Goal: Navigation & Orientation: Find specific page/section

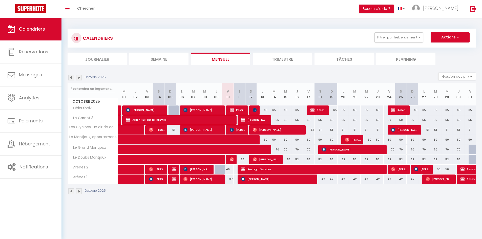
click at [404, 204] on div "CALENDRIERS Filtrer par hébergement Carnot Le Carnot 3 Montjoux Les Glycines, u…" at bounding box center [272, 112] width 421 height 188
click at [431, 208] on body "🟢 Des questions ou besoin d'assistance pour la migration AirBnB? Prenez rdv >>>…" at bounding box center [241, 137] width 482 height 239
click at [441, 209] on body "🟢 Des questions ou besoin d'assistance pour la migration AirBnB? Prenez rdv >>>…" at bounding box center [241, 137] width 482 height 239
click at [405, 206] on body "🟢 Des questions ou besoin d'assistance pour la migration AirBnB? Prenez rdv >>>…" at bounding box center [241, 137] width 482 height 239
click at [431, 202] on div "CALENDRIERS Filtrer par hébergement Carnot Le Carnot 3 Montjoux Les Glycines, u…" at bounding box center [272, 112] width 421 height 188
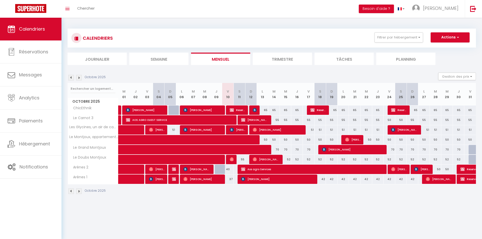
click at [421, 213] on body "🟢 Des questions ou besoin d'assistance pour la migration AirBnB? Prenez rdv >>>…" at bounding box center [241, 137] width 482 height 239
click at [350, 208] on body "🟢 Des questions ou besoin d'assistance pour la migration AirBnB? Prenez rdv >>>…" at bounding box center [241, 137] width 482 height 239
